Goal: Task Accomplishment & Management: Manage account settings

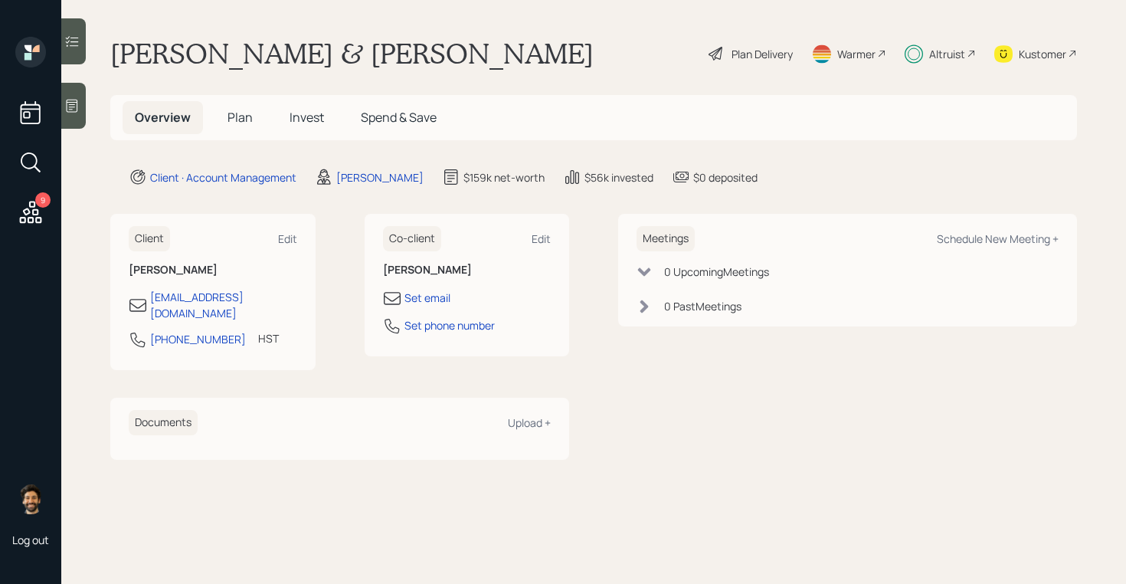
click at [302, 118] on span "Invest" at bounding box center [307, 117] width 34 height 17
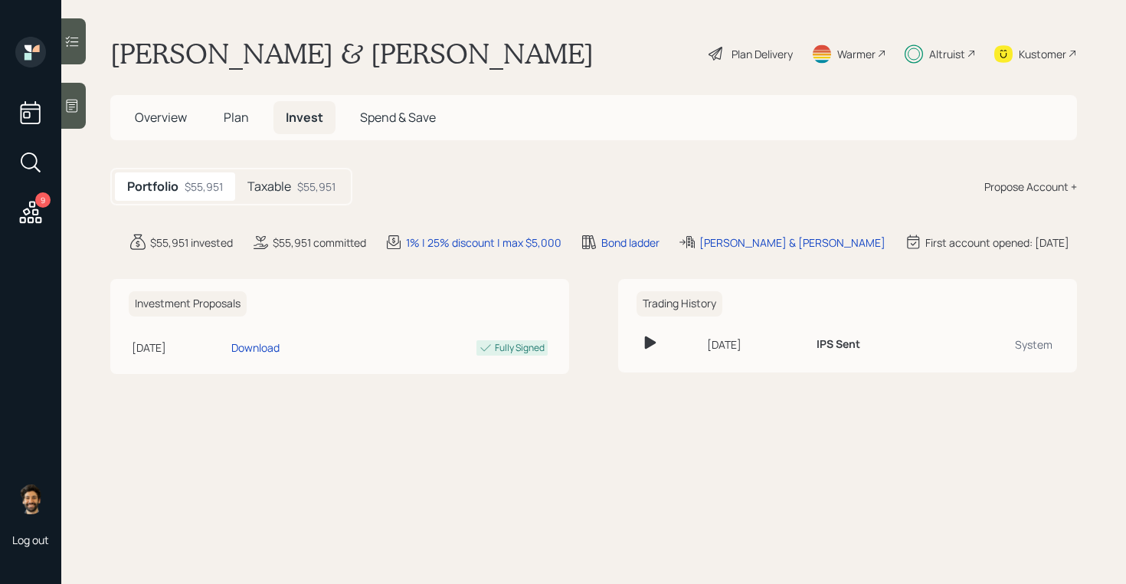
click at [289, 188] on h5 "Taxable" at bounding box center [269, 186] width 44 height 15
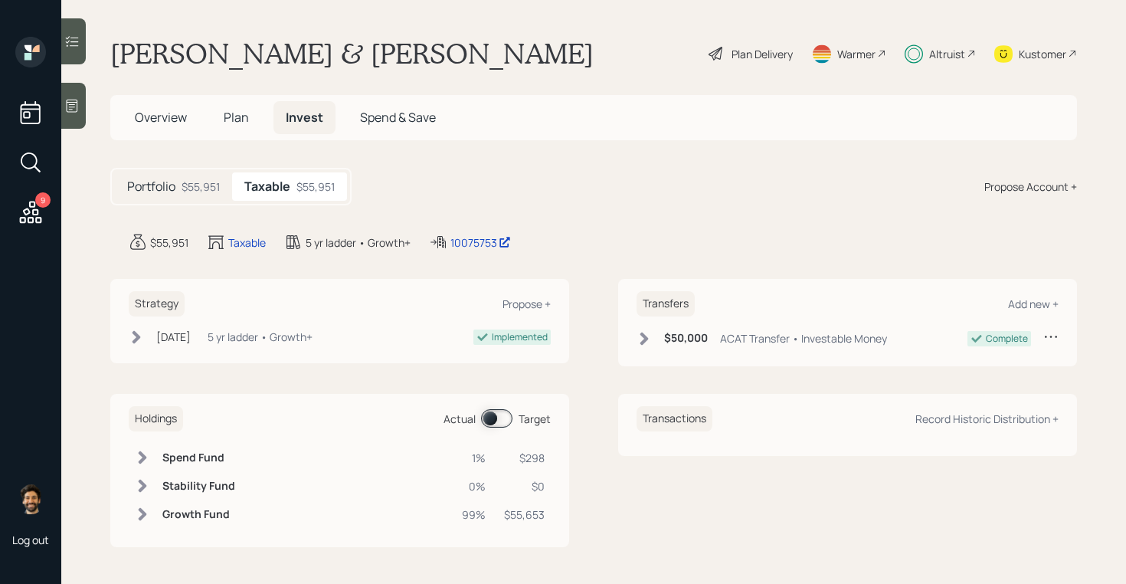
click at [226, 113] on span "Plan" at bounding box center [236, 117] width 25 height 17
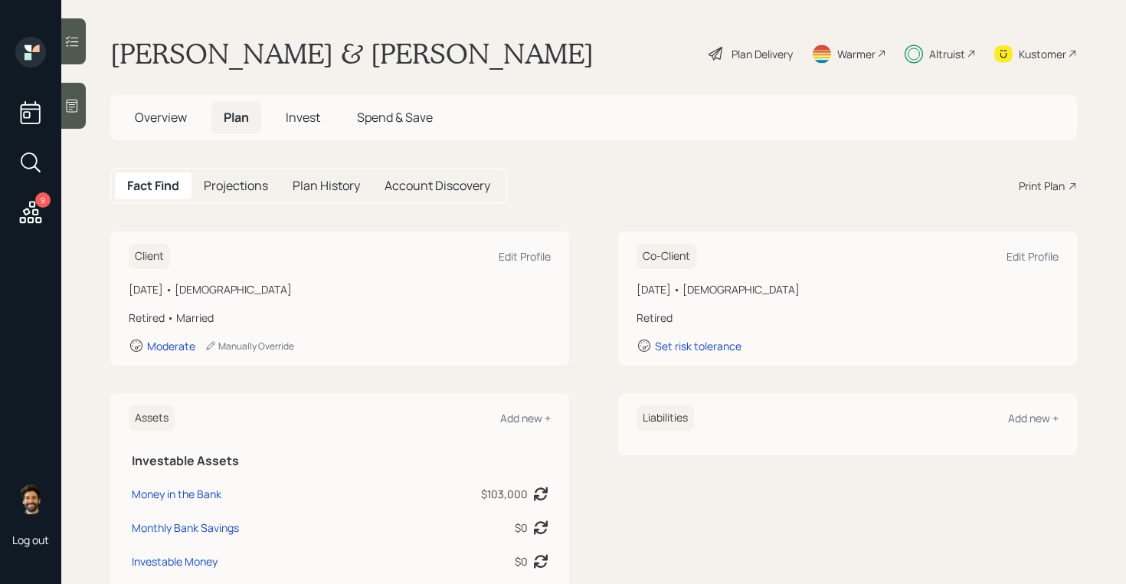
click at [302, 124] on span "Invest" at bounding box center [303, 117] width 34 height 17
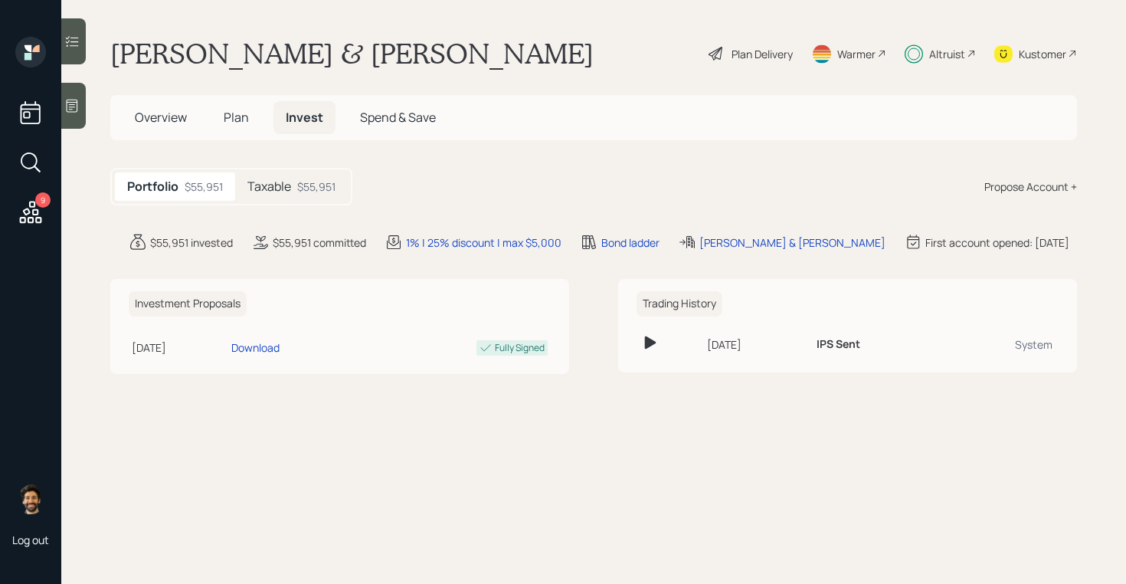
click at [289, 181] on h5 "Taxable" at bounding box center [269, 186] width 44 height 15
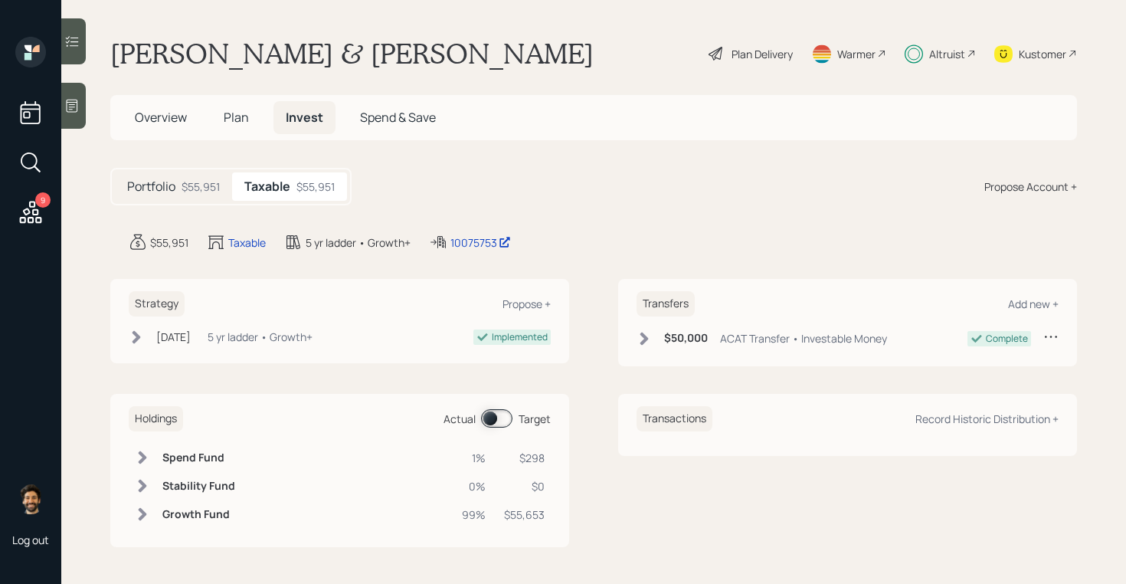
click at [487, 416] on span at bounding box center [496, 418] width 31 height 18
click at [935, 62] on div "Altruist" at bounding box center [940, 54] width 71 height 34
